Goal: Information Seeking & Learning: Check status

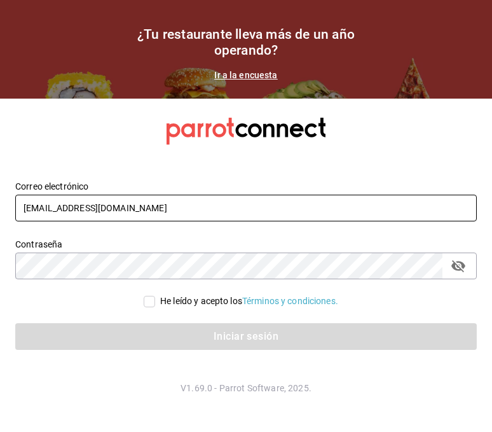
click at [83, 215] on input "[EMAIL_ADDRESS][DOMAIN_NAME]" at bounding box center [246, 208] width 462 height 27
type input "[EMAIL_ADDRESS][DOMAIN_NAME]"
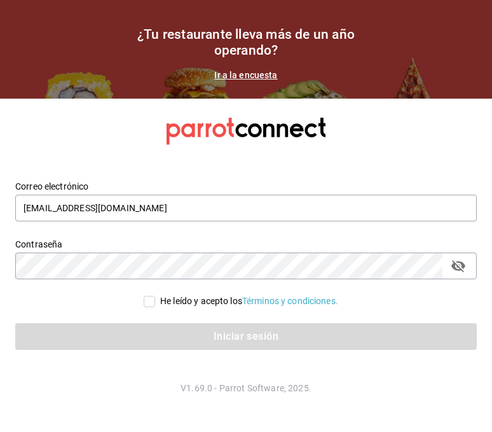
click at [149, 302] on input "He leído y acepto los Términos y condiciones." at bounding box center [149, 301] width 11 height 11
checkbox input "true"
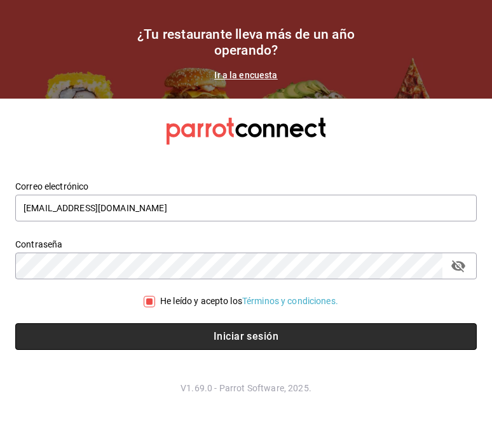
click at [170, 335] on button "Iniciar sesión" at bounding box center [246, 336] width 462 height 27
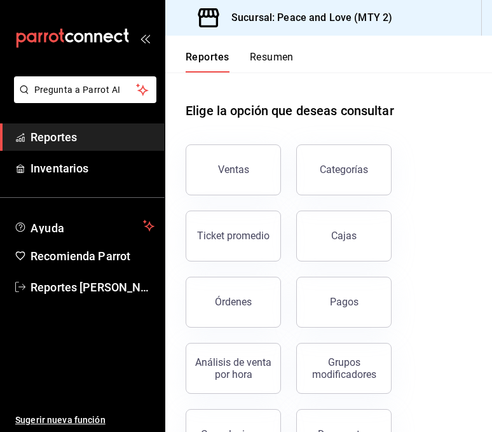
click at [313, 295] on button "Pagos" at bounding box center [343, 302] width 95 height 51
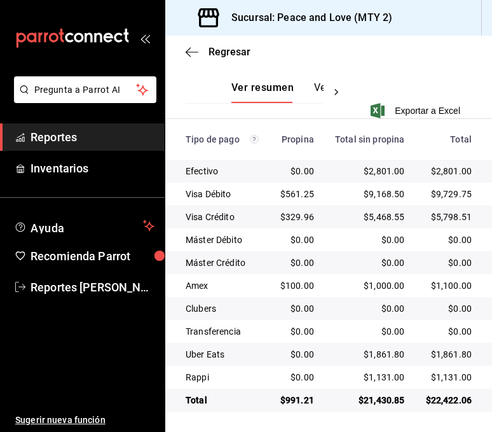
scroll to position [314, 0]
drag, startPoint x: 129, startPoint y: 382, endPoint x: 136, endPoint y: 371, distance: 12.9
click at [129, 382] on ul "Sugerir nueva función" at bounding box center [82, 367] width 165 height 132
click at [221, 60] on div "Regresar" at bounding box center [328, 52] width 327 height 32
click at [225, 53] on span "Regresar" at bounding box center [230, 52] width 42 height 12
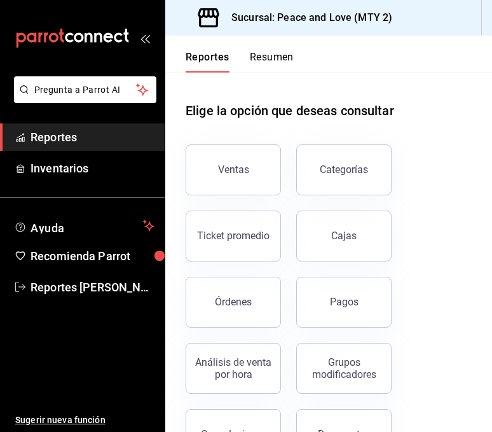
click at [263, 300] on button "Órdenes" at bounding box center [233, 302] width 95 height 51
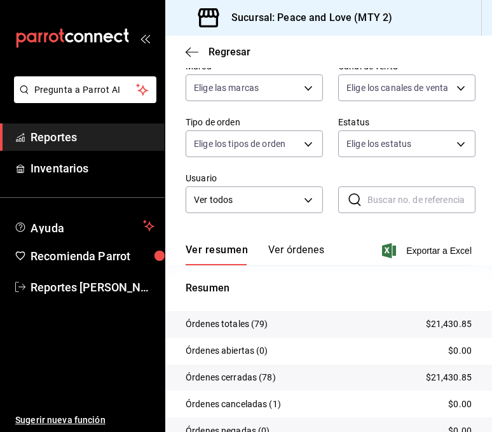
scroll to position [139, 0]
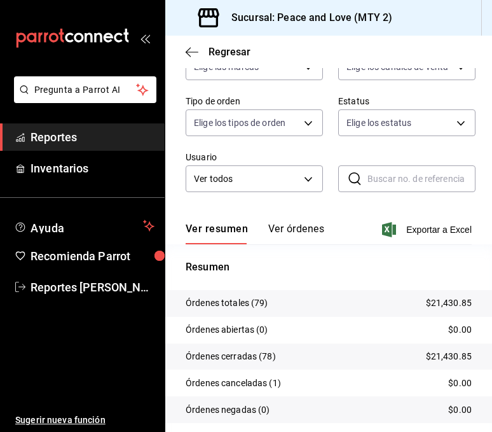
click at [254, 89] on div "Fecha 2025-08-27 27 / 8 / 2025 - 2025-08-27 27 / 8 / 2025 Hora inicio 00:00 Hor…" at bounding box center [329, 92] width 286 height 229
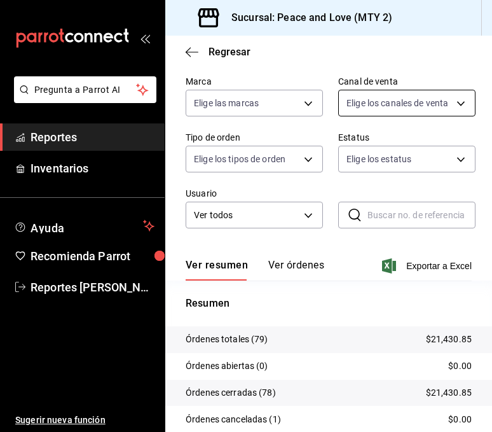
click at [427, 111] on body "Pregunta a Parrot AI Reportes Inventarios Ayuda Recomienda Parrot Reportes Gome…" at bounding box center [246, 216] width 492 height 432
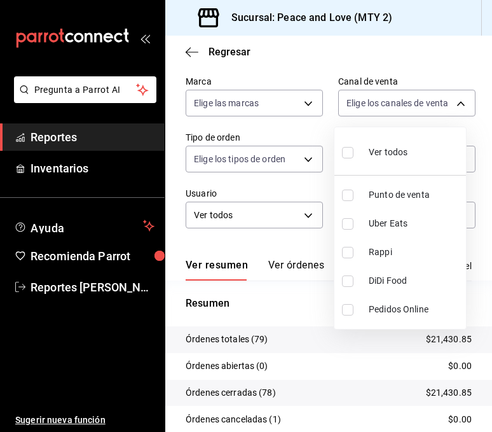
click at [347, 227] on input "checkbox" at bounding box center [347, 223] width 11 height 11
checkbox input "true"
type input "UBER_EATS"
click at [268, 309] on div at bounding box center [246, 216] width 492 height 432
click at [391, 109] on body "Pregunta a Parrot AI Reportes Inventarios Ayuda Recomienda Parrot Reportes Gome…" at bounding box center [246, 216] width 492 height 432
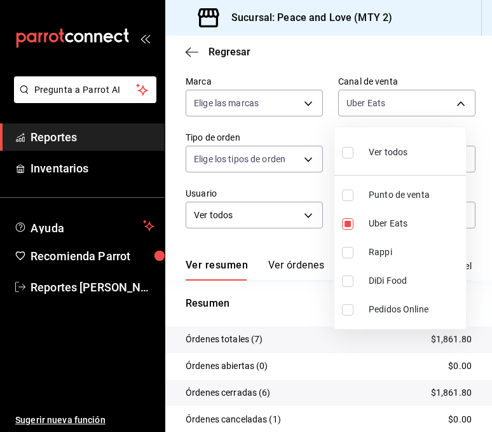
click at [347, 247] on input "checkbox" at bounding box center [347, 252] width 11 height 11
checkbox input "true"
type input "UBER_EATS,RAPPI"
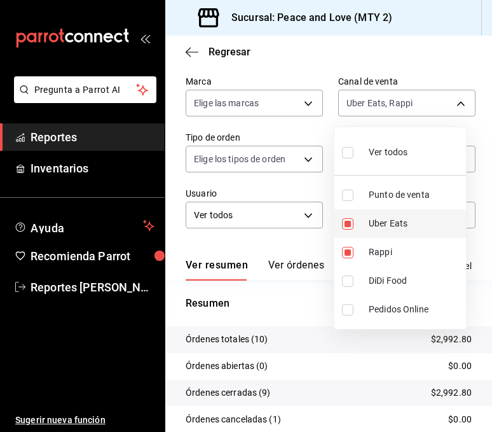
click at [348, 218] on input "checkbox" at bounding box center [347, 223] width 11 height 11
checkbox input "false"
type input "RAPPI"
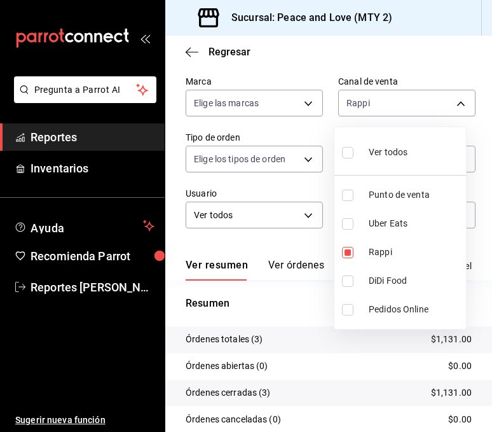
click at [237, 57] on div at bounding box center [246, 216] width 492 height 432
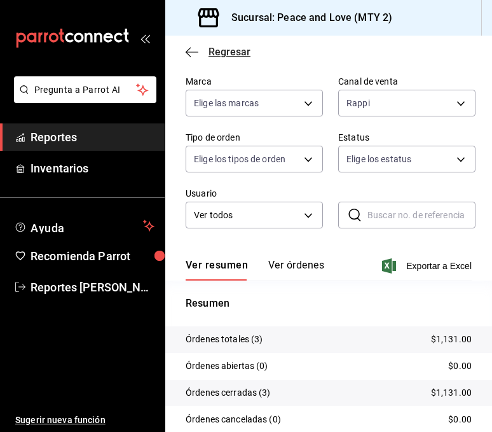
click at [237, 52] on span "Regresar" at bounding box center [230, 52] width 42 height 12
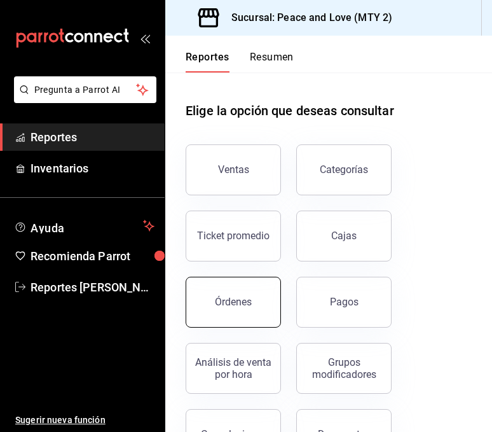
click at [263, 288] on button "Órdenes" at bounding box center [233, 302] width 95 height 51
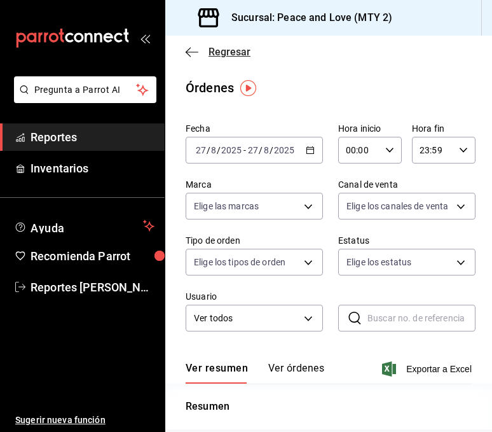
click at [218, 48] on span "Regresar" at bounding box center [230, 52] width 42 height 12
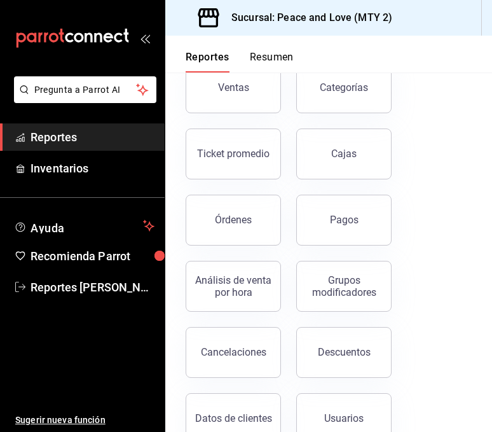
scroll to position [120, 0]
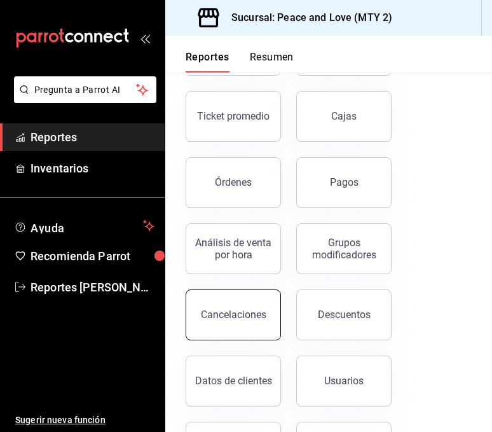
click at [245, 321] on button "Cancelaciones" at bounding box center [233, 314] width 95 height 51
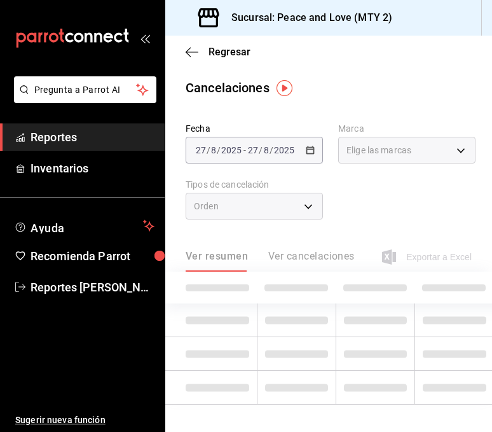
type input "[object Object],[object Object]"
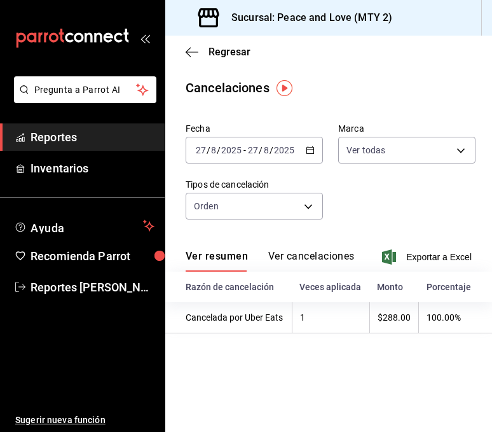
click at [222, 41] on div "Regresar" at bounding box center [328, 52] width 327 height 32
click at [224, 55] on span "Regresar" at bounding box center [230, 52] width 42 height 12
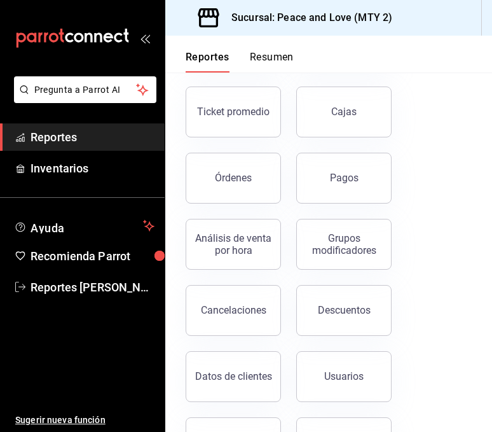
scroll to position [127, 0]
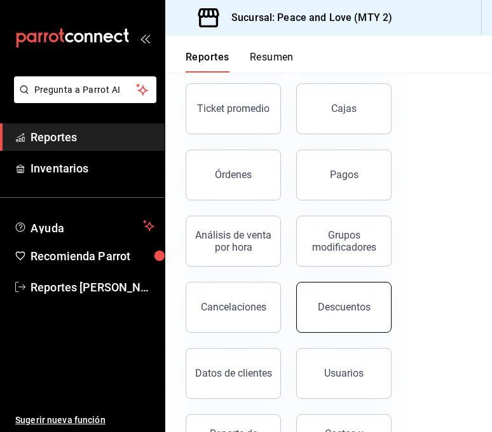
click at [356, 315] on button "Descuentos" at bounding box center [343, 307] width 95 height 51
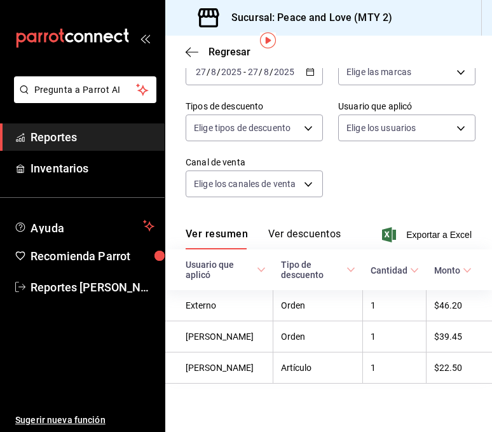
scroll to position [81, 0]
